Goal: Information Seeking & Learning: Learn about a topic

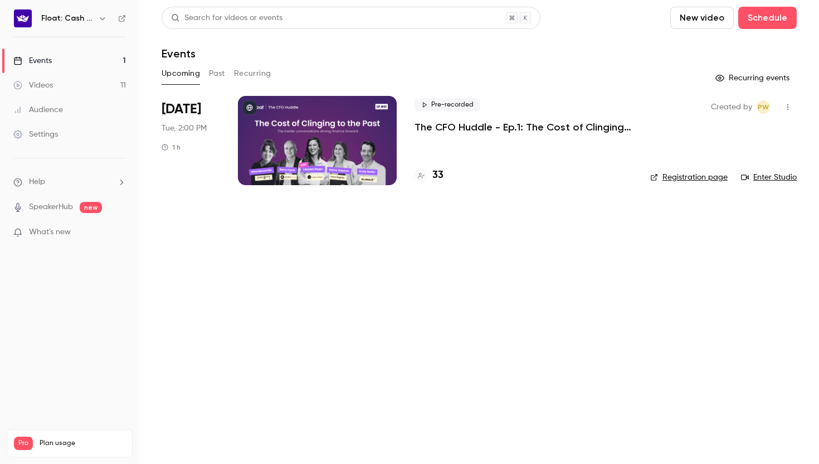
click at [449, 284] on main "Search for videos or events New video Schedule Events Upcoming Past Recurring R…" at bounding box center [479, 232] width 680 height 464
click at [467, 158] on div "Pre-recorded The CFO Huddle - Ep.1: The Cost of Clinging to the Past 33" at bounding box center [524, 140] width 218 height 89
click at [346, 126] on div at bounding box center [317, 140] width 159 height 89
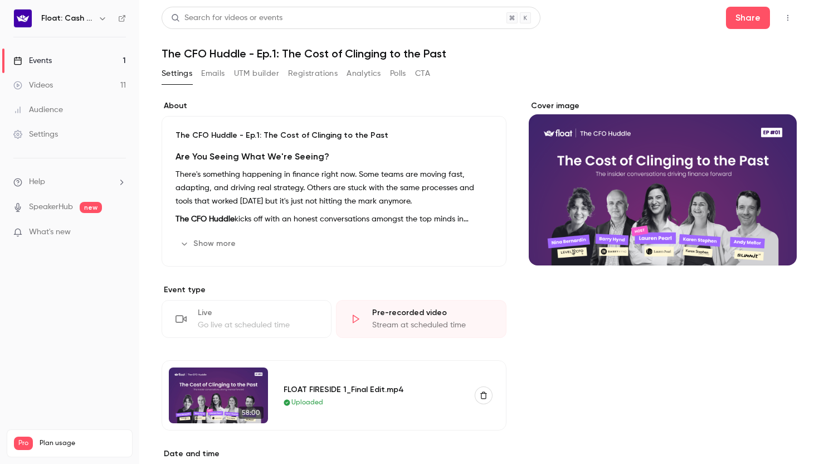
click at [54, 65] on link "Events 1" at bounding box center [69, 60] width 139 height 25
